Goal: Information Seeking & Learning: Learn about a topic

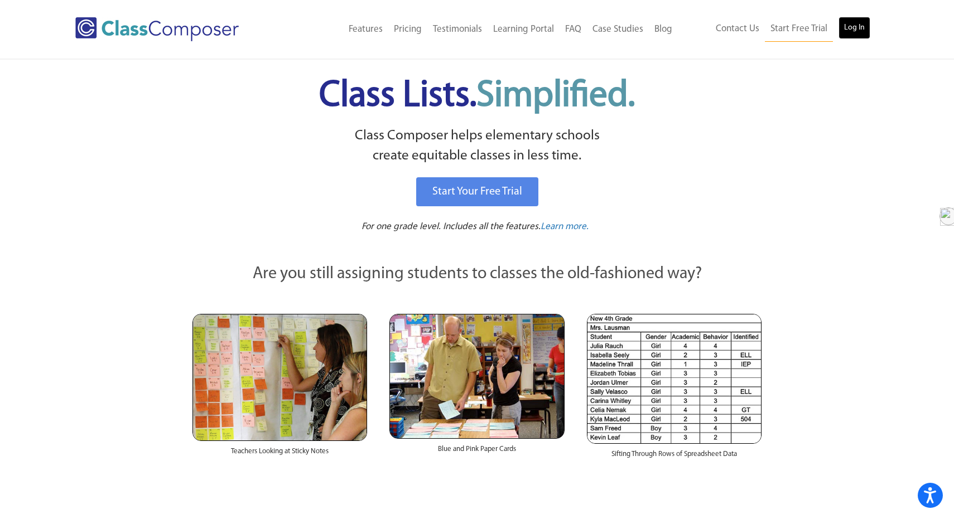
click at [858, 24] on link "Log In" at bounding box center [855, 28] width 32 height 22
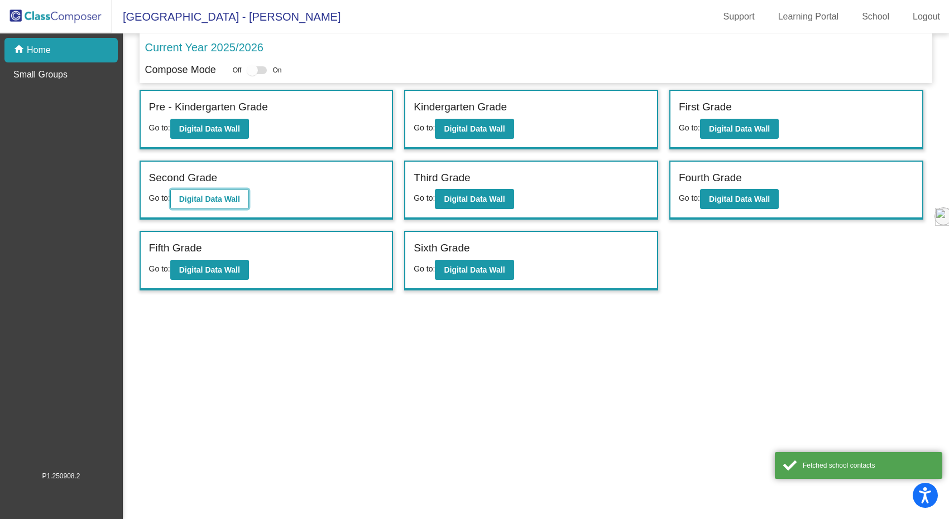
click at [242, 205] on button "Digital Data Wall" at bounding box center [209, 199] width 79 height 20
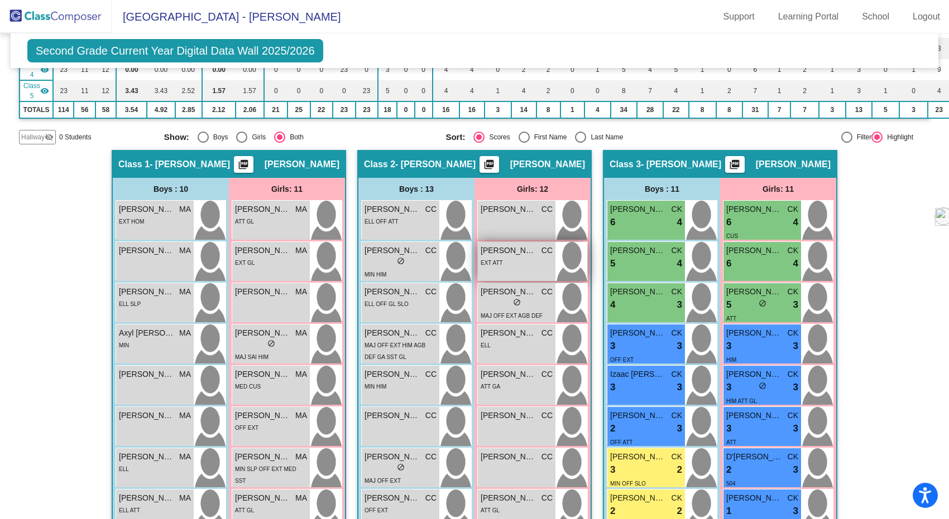
scroll to position [210, 0]
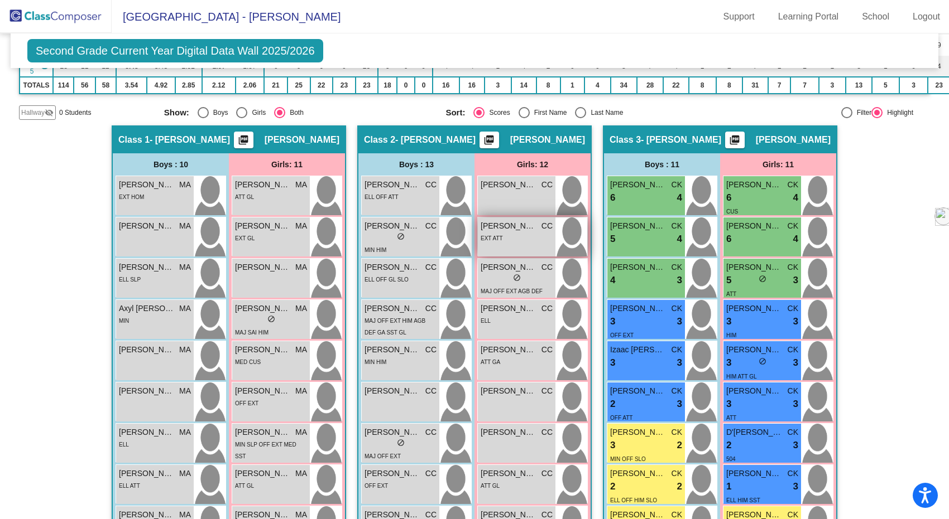
click at [509, 232] on span "Alexa Gutierrez Hernandez" at bounding box center [508, 226] width 56 height 12
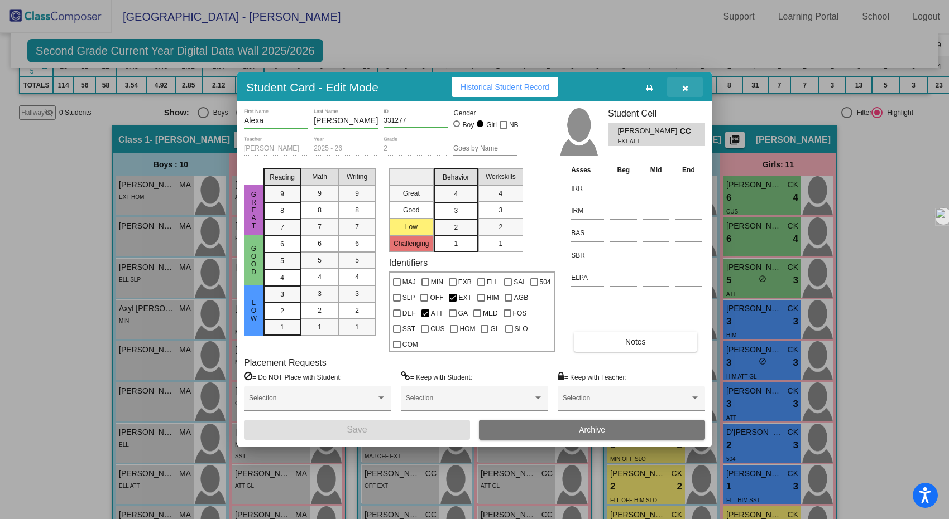
click at [685, 89] on icon "button" at bounding box center [685, 88] width 6 height 8
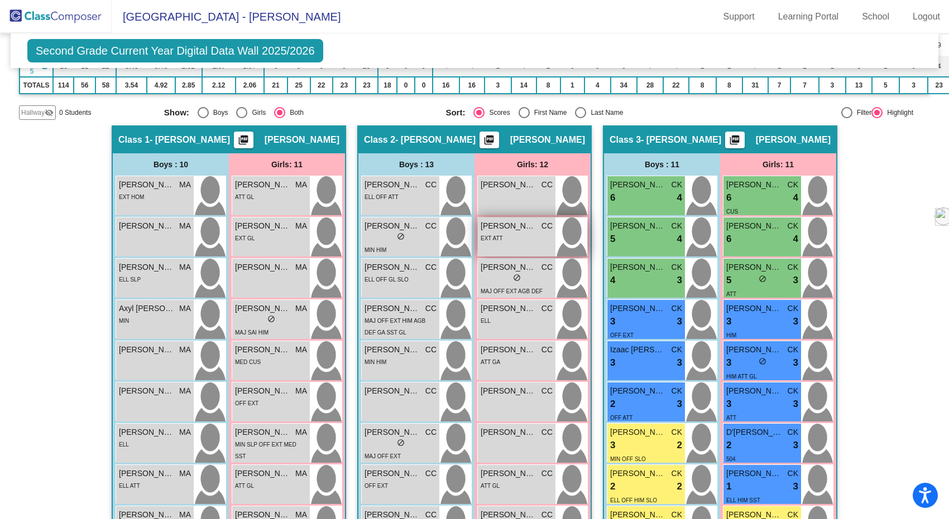
click at [518, 230] on span "Alexa Gutierrez Hernandez" at bounding box center [508, 226] width 56 height 12
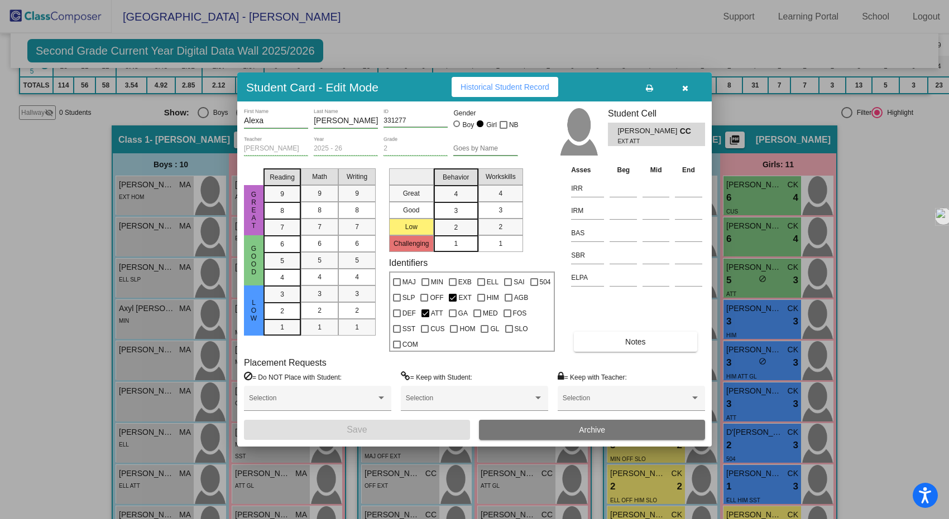
click at [685, 92] on button "button" at bounding box center [685, 87] width 36 height 20
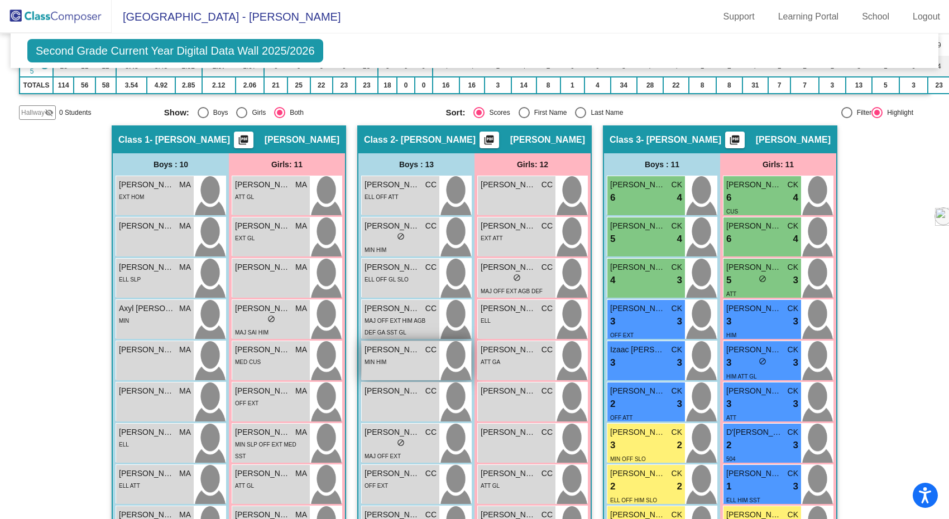
click at [411, 359] on div "MIN HIM" at bounding box center [400, 362] width 72 height 12
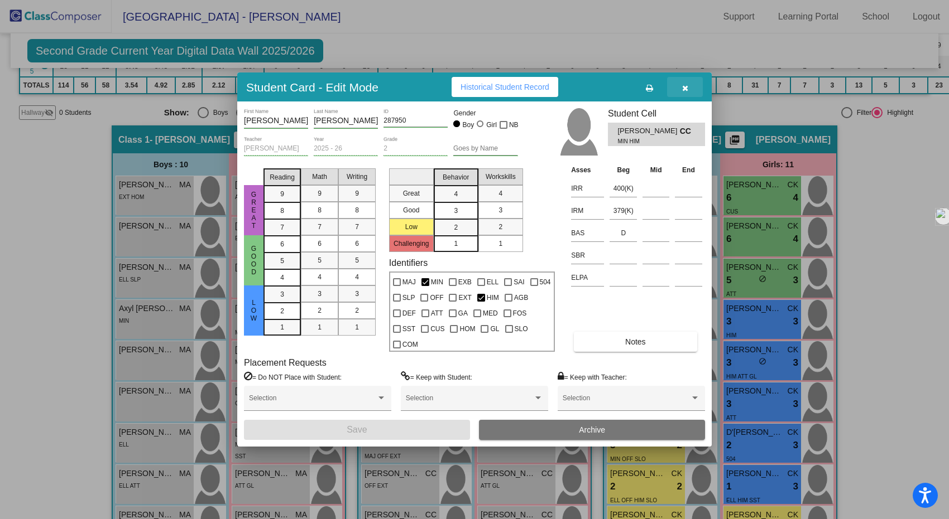
drag, startPoint x: 691, startPoint y: 89, endPoint x: 686, endPoint y: 96, distance: 8.0
click at [690, 89] on button "button" at bounding box center [685, 87] width 36 height 20
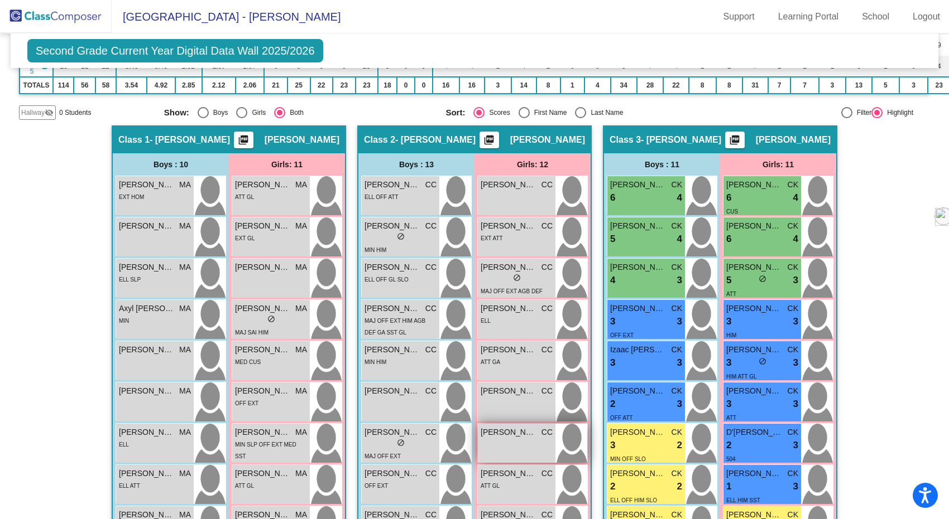
click at [492, 435] on span "Jordyn Perie" at bounding box center [508, 433] width 56 height 12
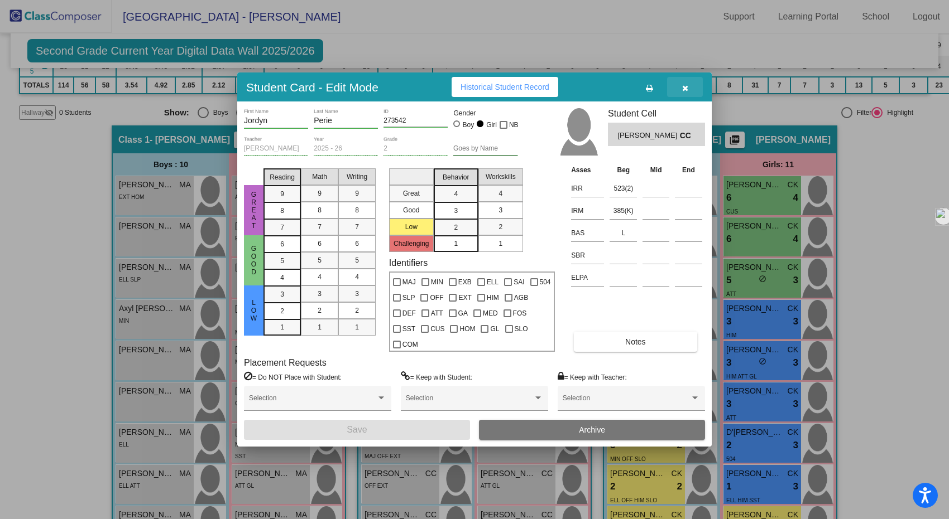
click at [691, 91] on button "button" at bounding box center [685, 87] width 36 height 20
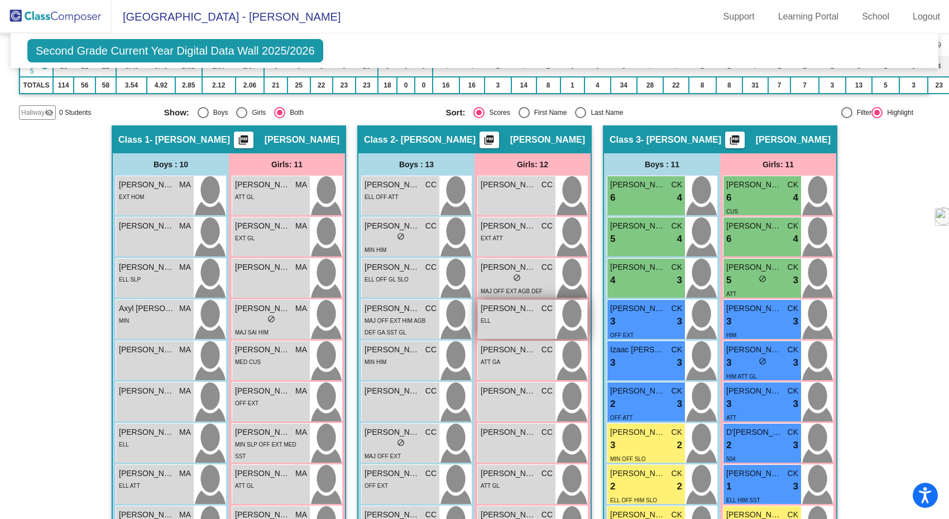
click at [489, 336] on div "Ashley Hernandez CC lock do_not_disturb_alt ELL" at bounding box center [517, 319] width 78 height 39
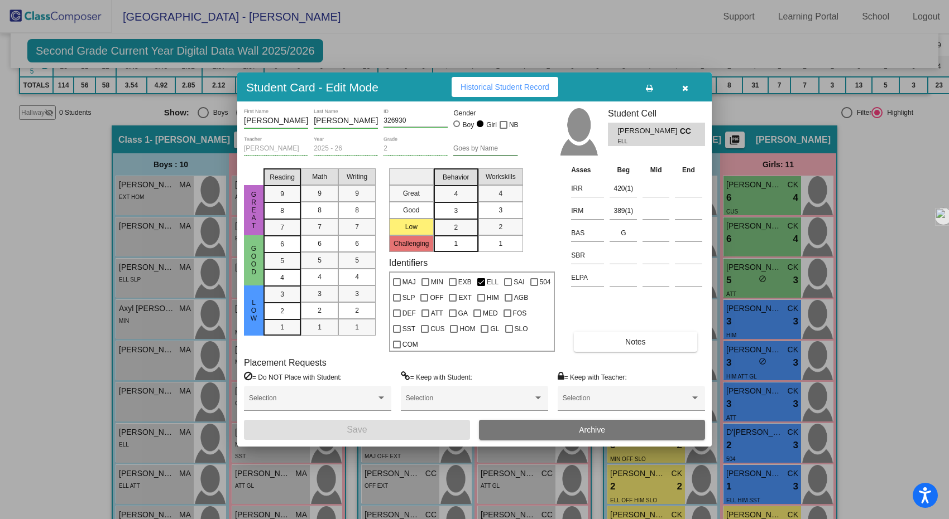
click at [685, 89] on icon "button" at bounding box center [685, 88] width 6 height 8
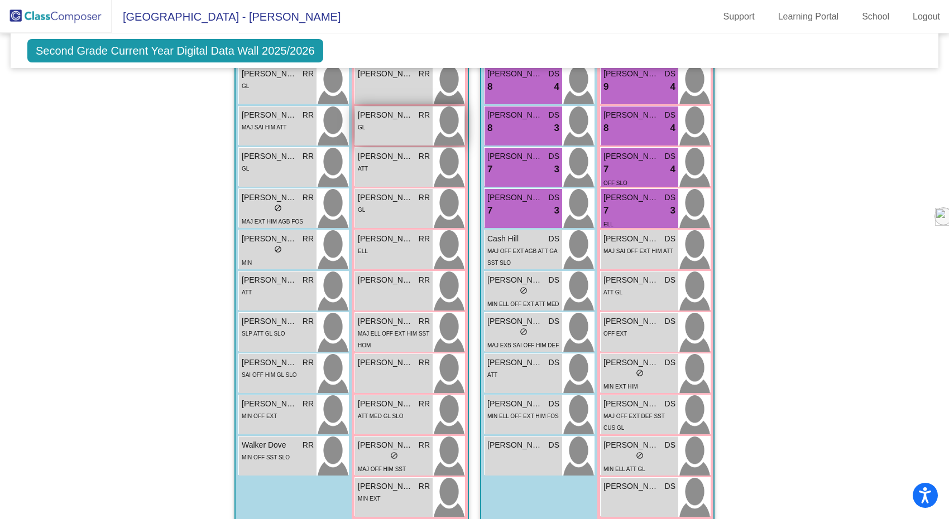
scroll to position [989, 0]
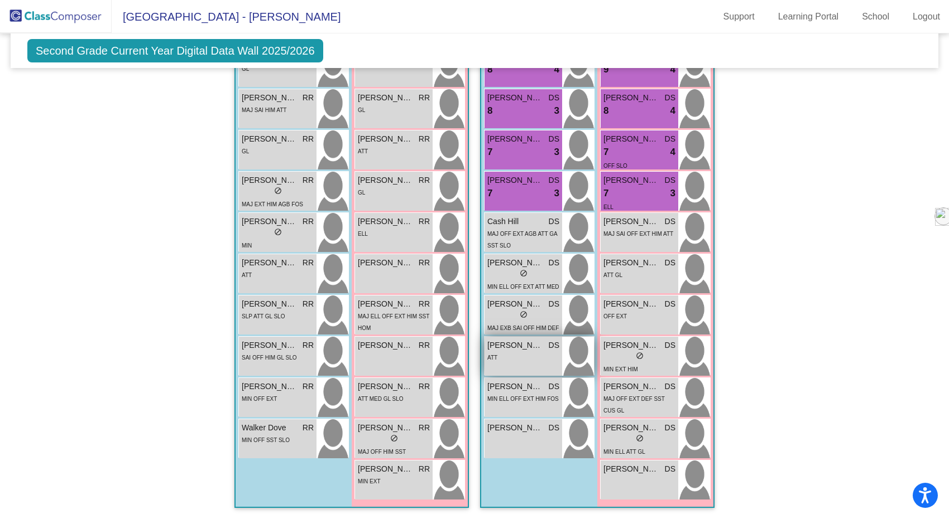
click at [517, 358] on div "Logan Manzella DS lock do_not_disturb_alt ATT" at bounding box center [523, 356] width 78 height 39
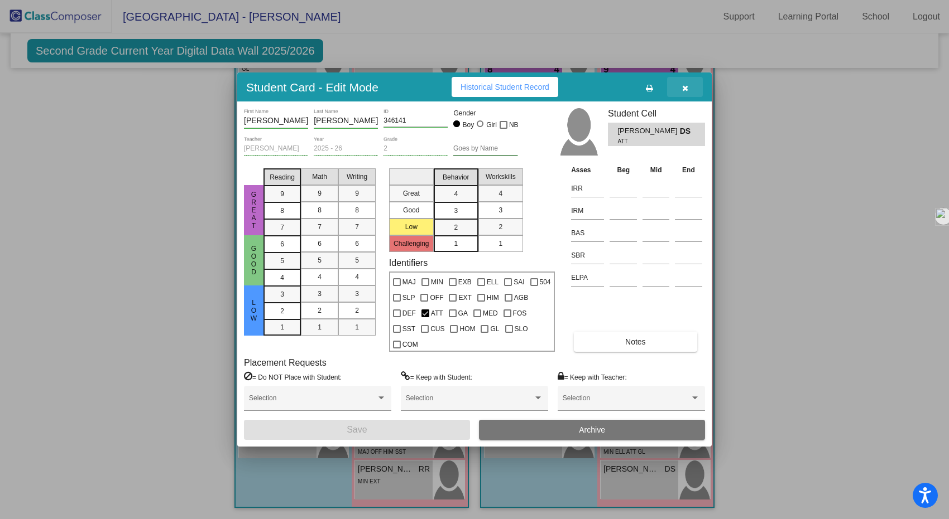
click at [686, 87] on icon "button" at bounding box center [685, 88] width 6 height 8
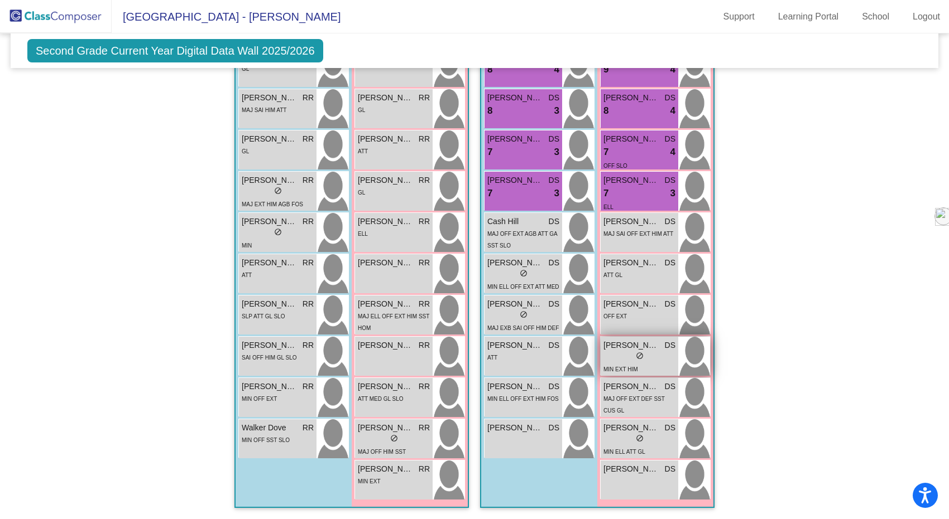
click at [642, 365] on div "MIN EXT HIM" at bounding box center [639, 369] width 72 height 12
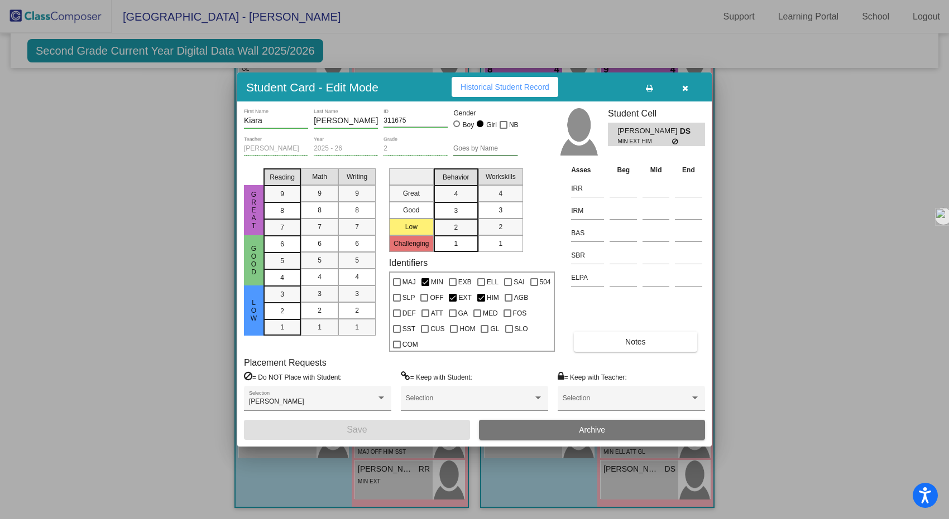
click at [685, 81] on button "button" at bounding box center [685, 87] width 36 height 20
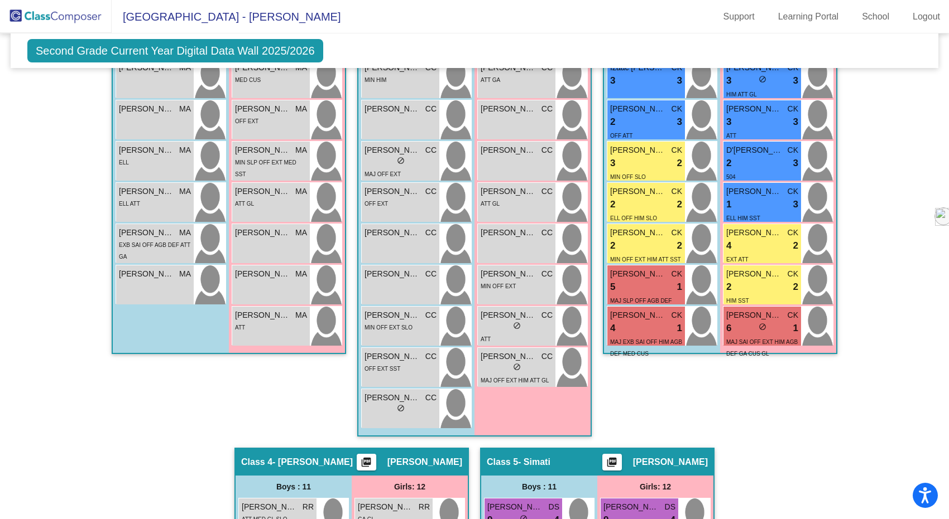
scroll to position [475, 0]
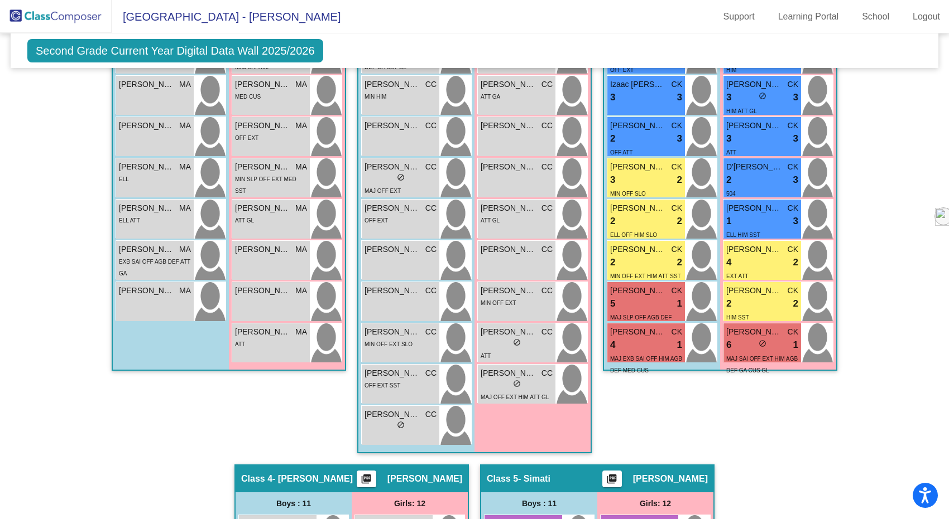
click at [53, 16] on img at bounding box center [56, 16] width 112 height 33
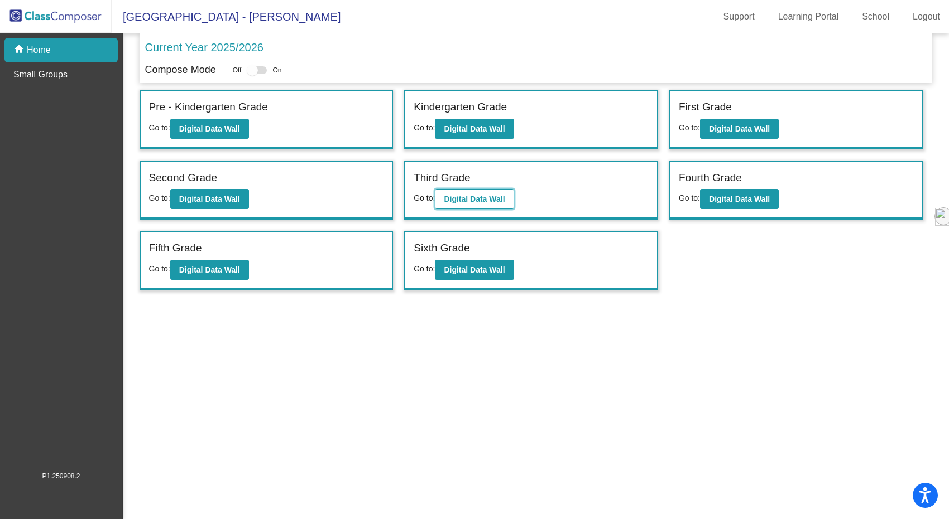
click at [498, 197] on b "Digital Data Wall" at bounding box center [474, 199] width 61 height 9
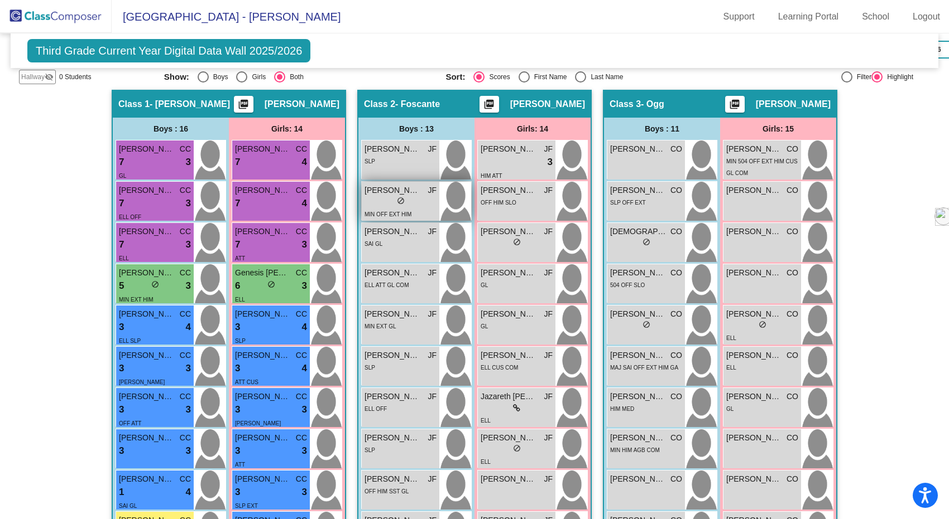
scroll to position [225, 0]
click at [418, 198] on div "lock do_not_disturb_alt" at bounding box center [400, 202] width 72 height 12
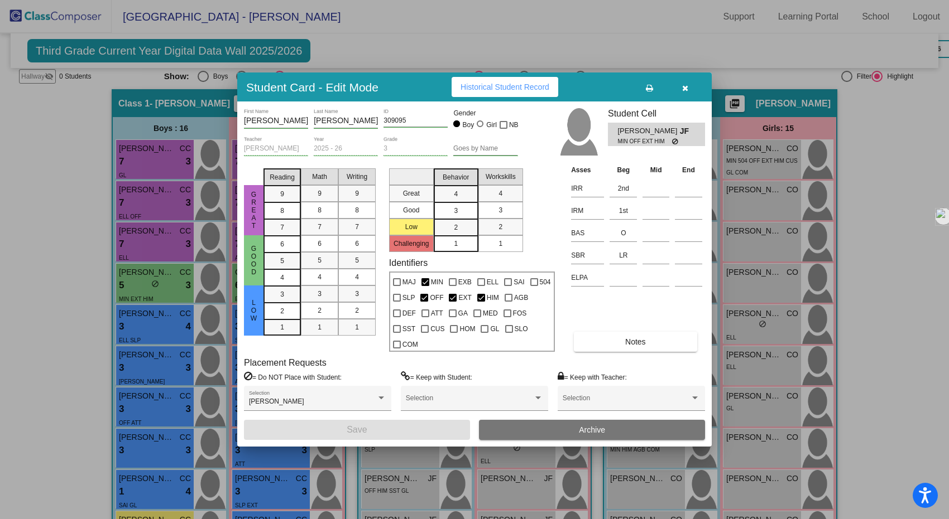
click at [687, 89] on icon "button" at bounding box center [685, 88] width 6 height 8
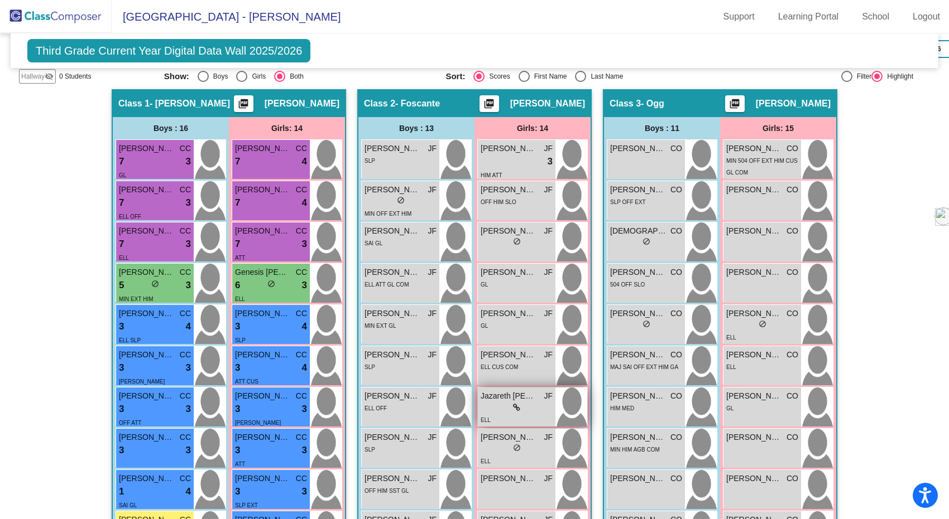
click at [497, 402] on div "lock do_not_disturb_alt" at bounding box center [516, 408] width 72 height 12
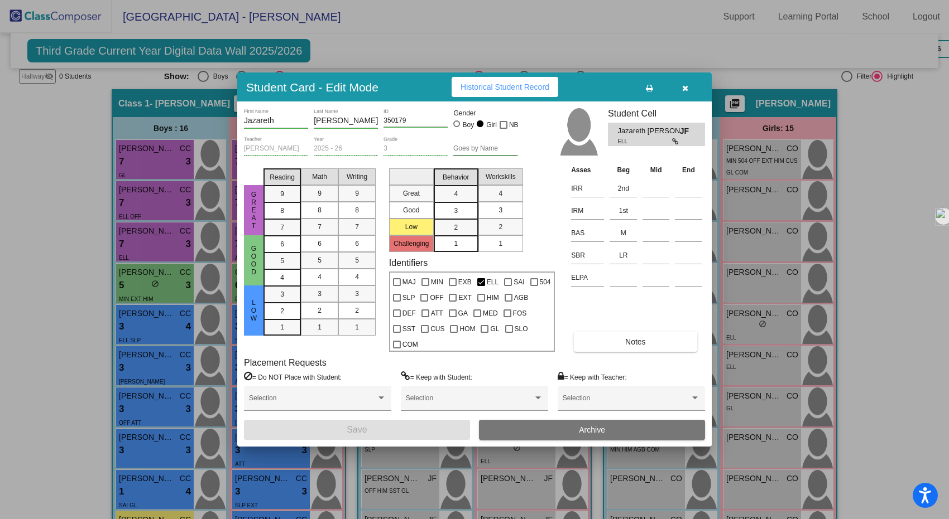
click at [682, 91] on icon "button" at bounding box center [685, 88] width 6 height 8
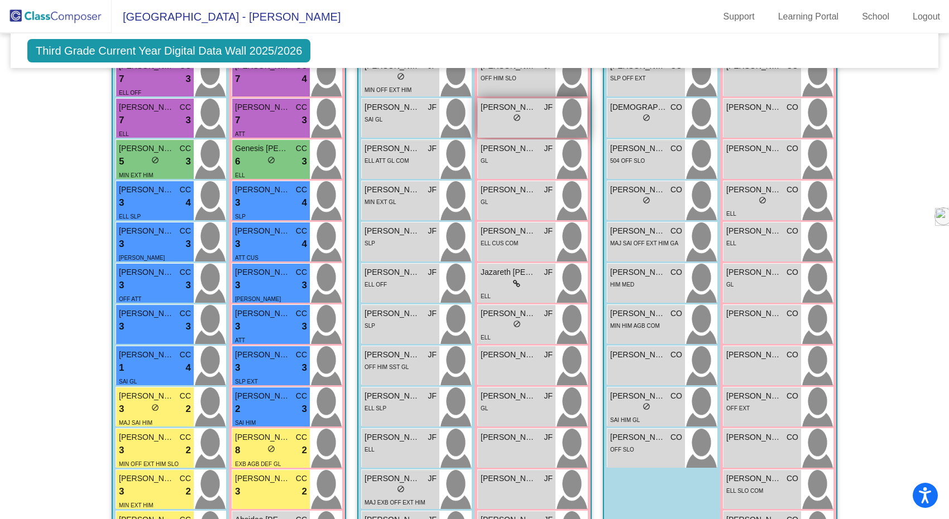
scroll to position [437, 0]
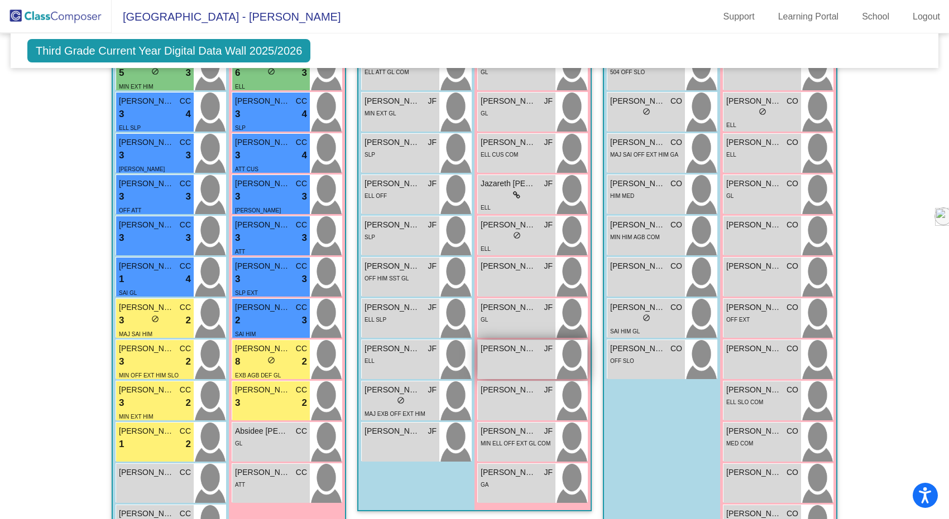
click at [516, 358] on div "Mia Alba Mata JF lock do_not_disturb_alt" at bounding box center [517, 359] width 78 height 39
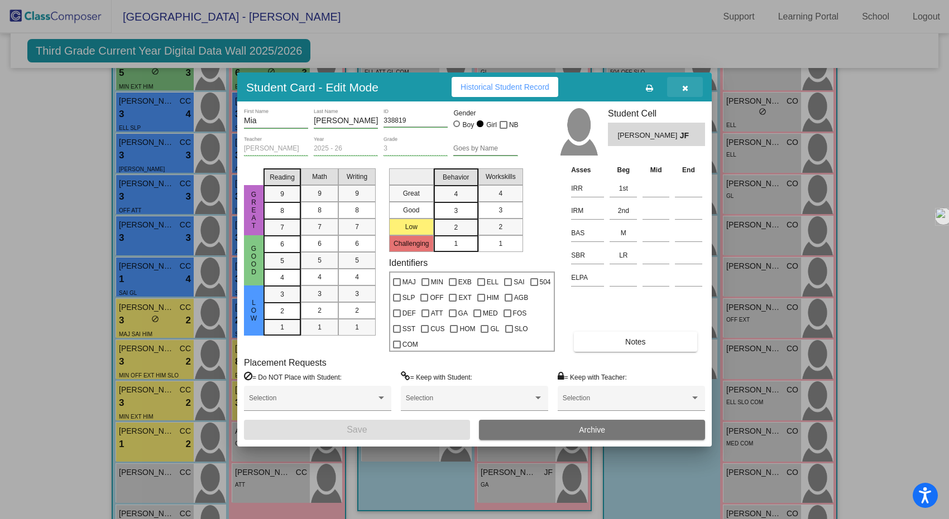
click at [682, 85] on icon "button" at bounding box center [685, 88] width 6 height 8
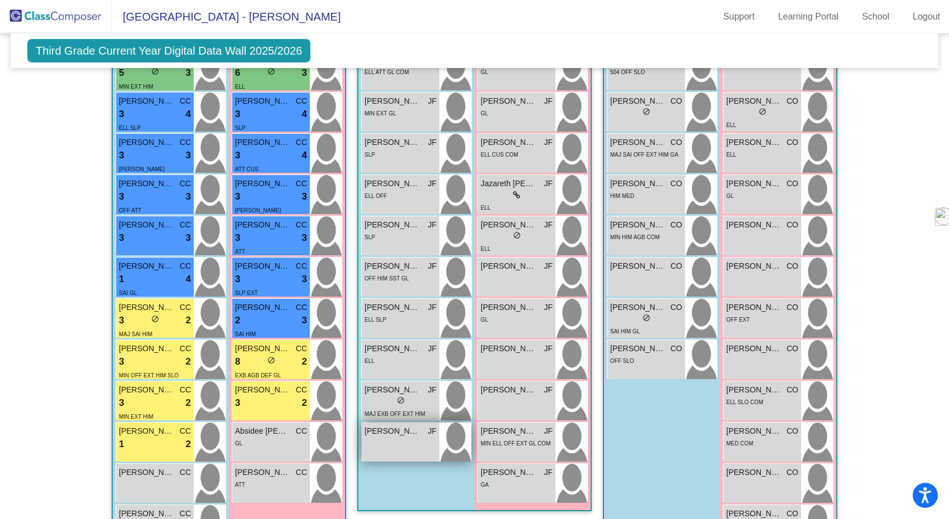
click at [363, 453] on div "William Perkins JF lock do_not_disturb_alt" at bounding box center [401, 442] width 78 height 39
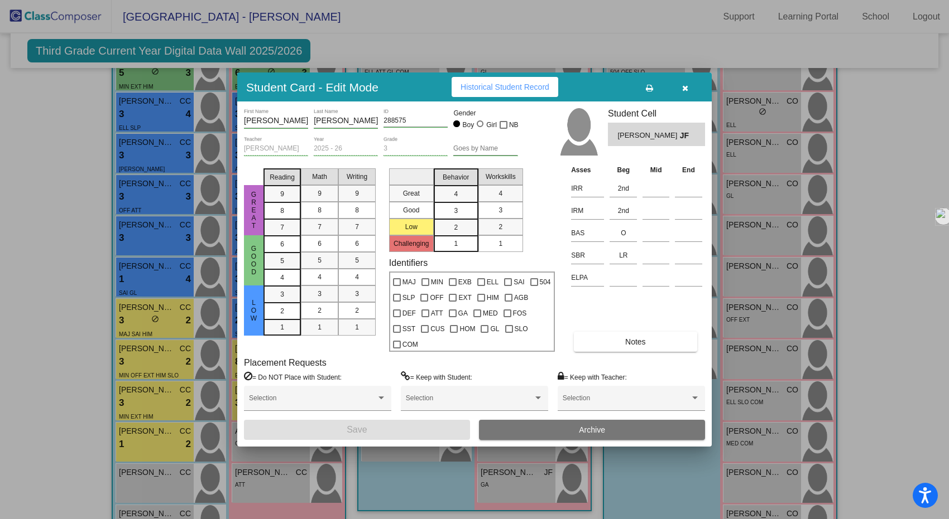
click at [683, 80] on button "button" at bounding box center [685, 87] width 36 height 20
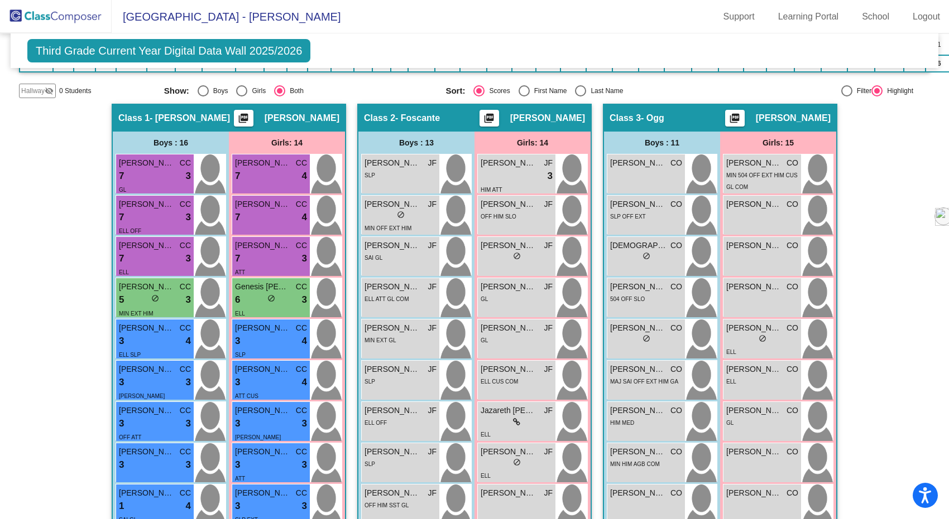
scroll to position [208, 0]
